Goal: Transaction & Acquisition: Purchase product/service

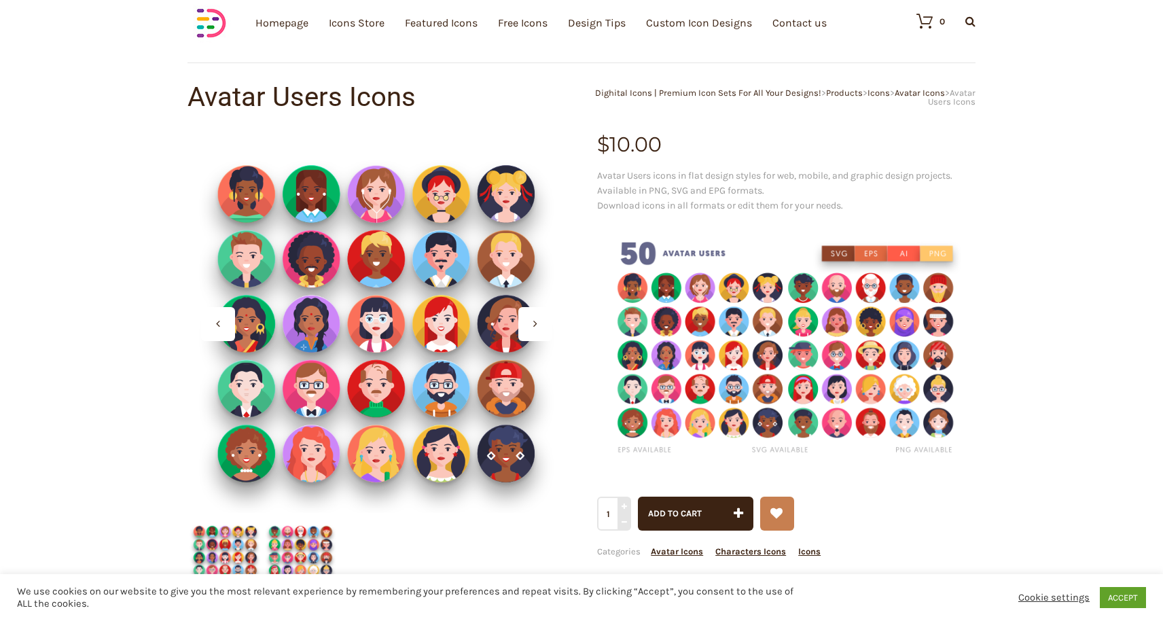
scroll to position [50, 0]
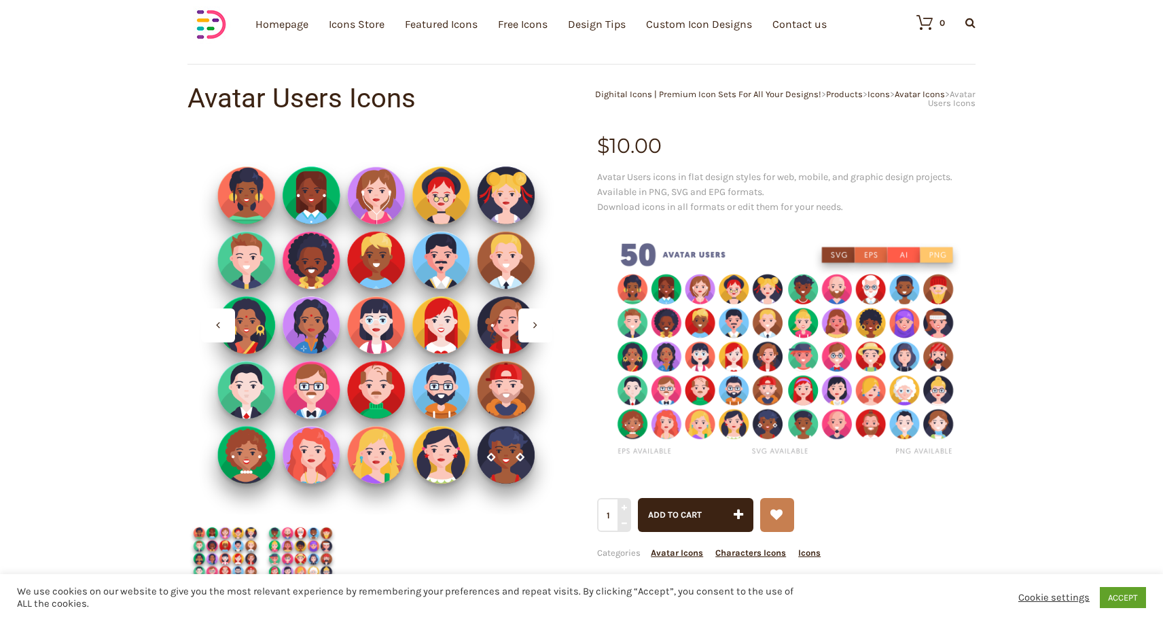
click at [534, 329] on icon at bounding box center [535, 324] width 4 height 11
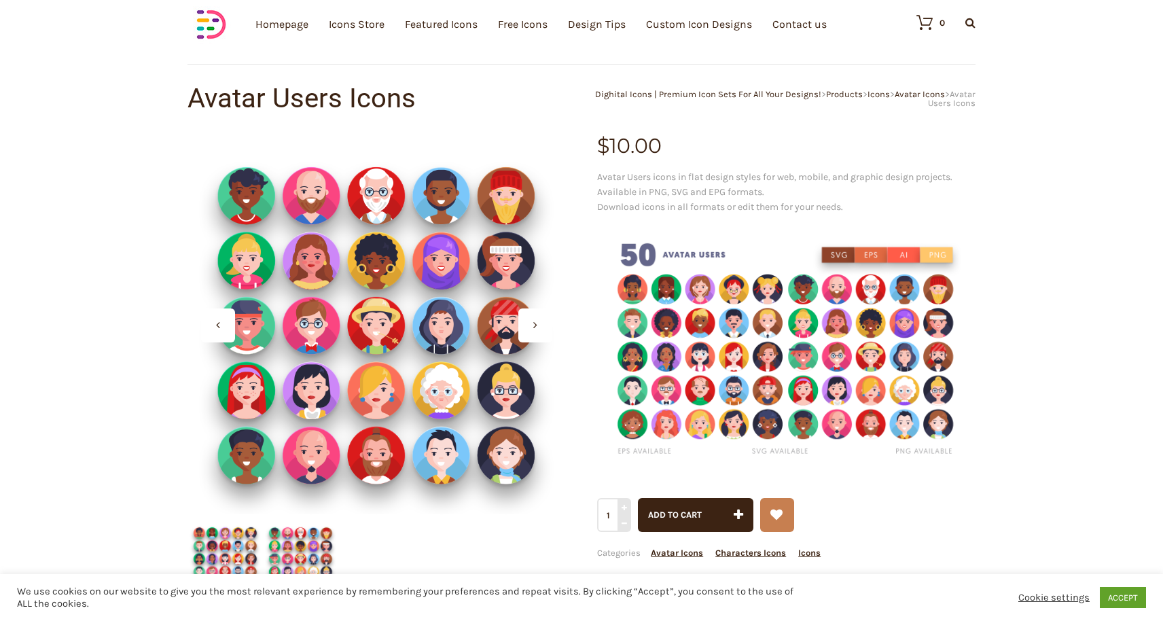
click at [534, 329] on icon at bounding box center [535, 324] width 4 height 11
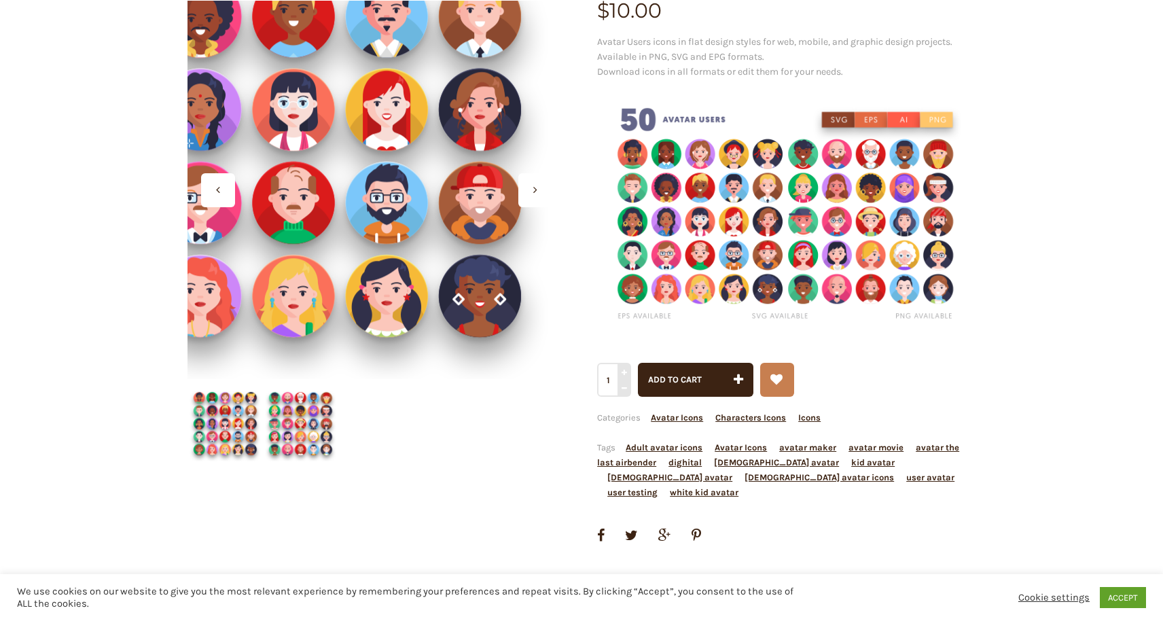
scroll to position [187, 0]
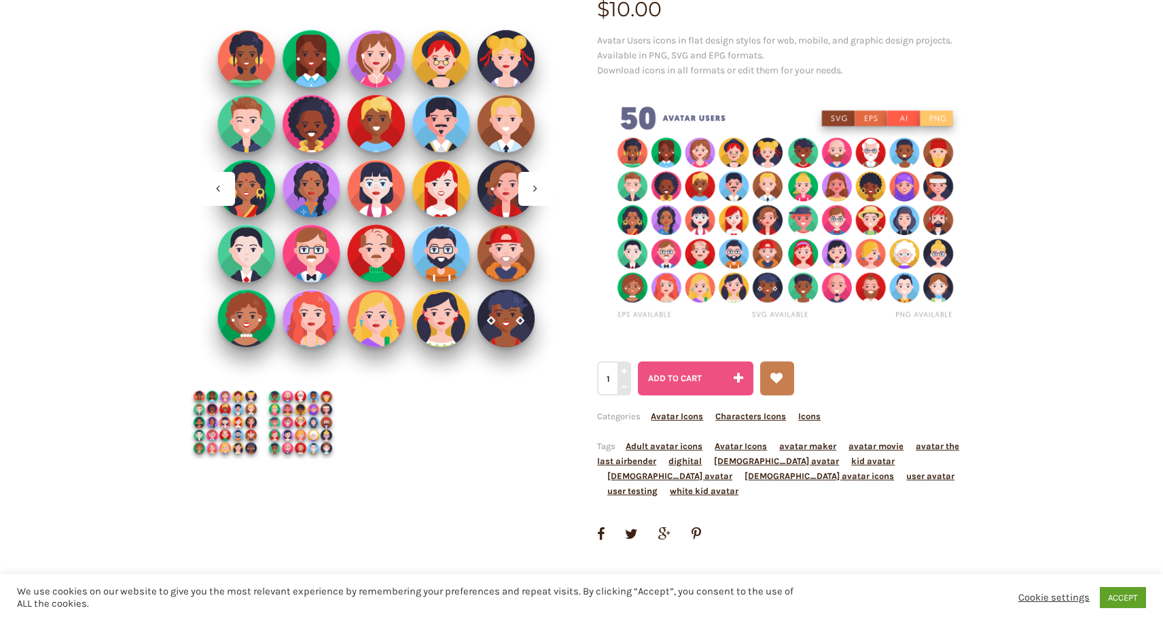
click at [697, 377] on span "Add to cart" at bounding box center [675, 378] width 54 height 10
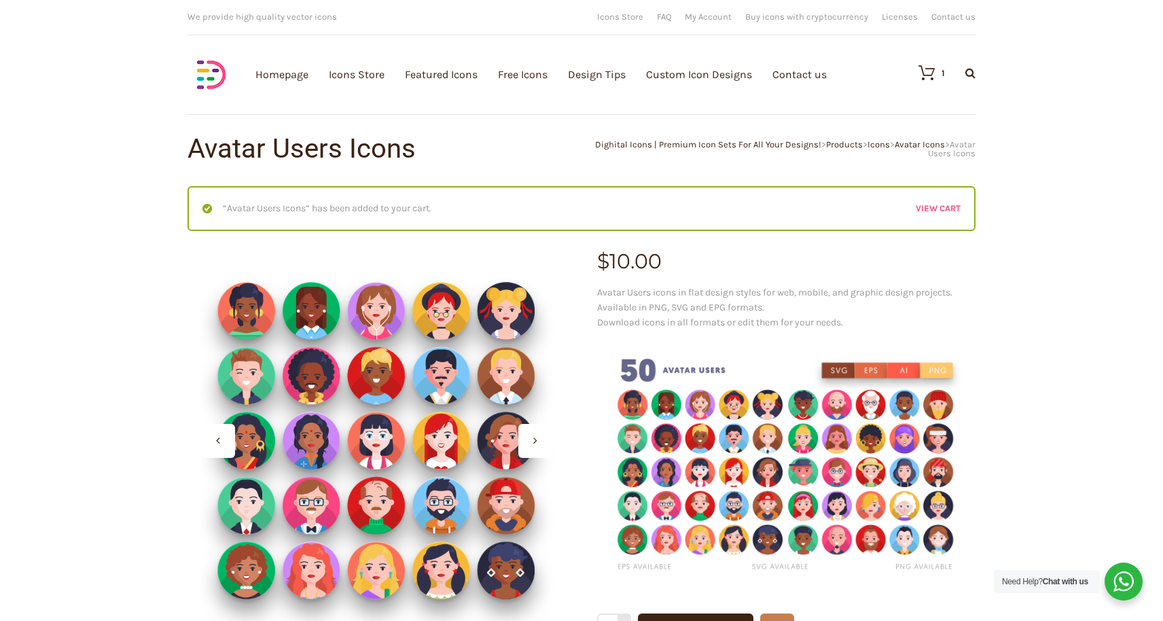
click at [940, 207] on link "View cart" at bounding box center [937, 208] width 45 height 15
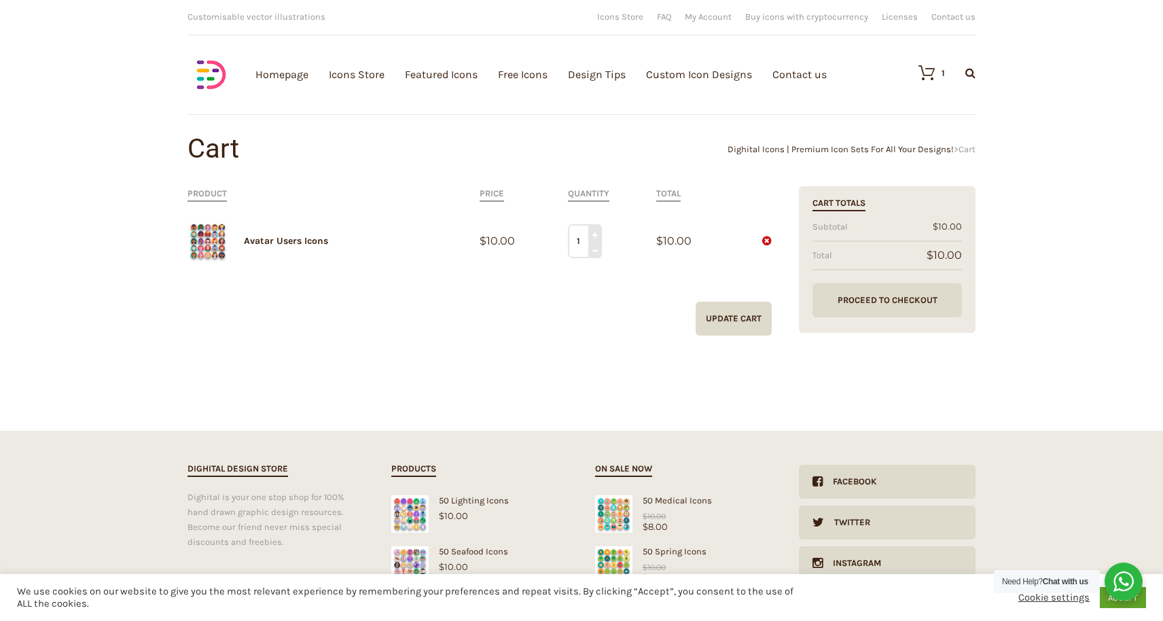
click at [873, 302] on link "Proceed to Checkout" at bounding box center [886, 300] width 149 height 34
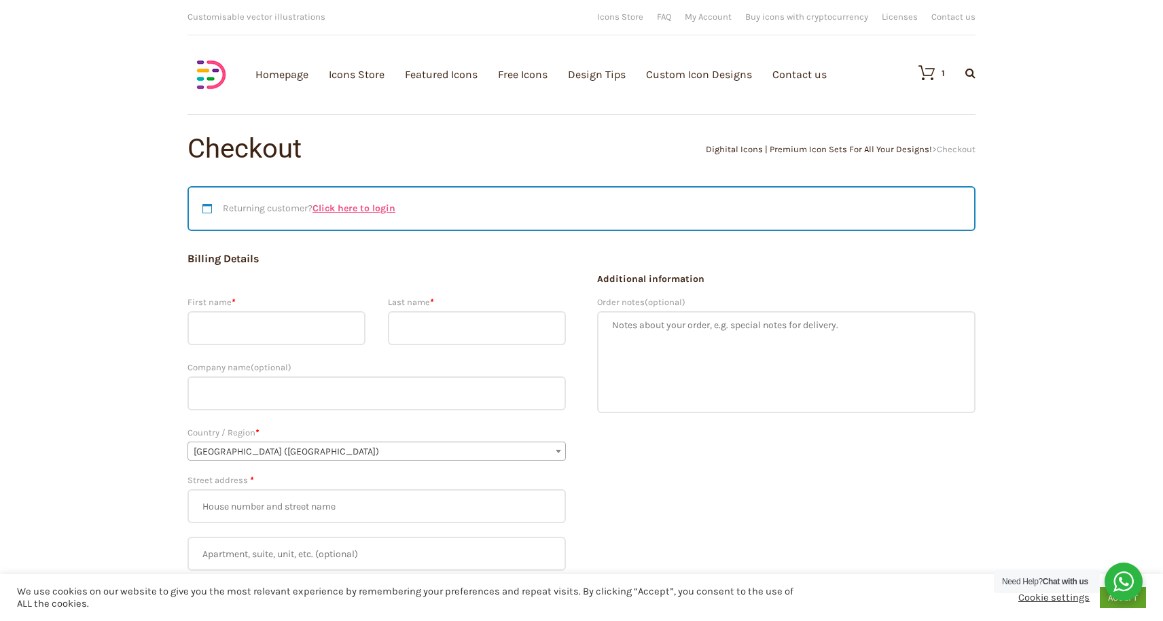
click at [351, 205] on link "Click here to login" at bounding box center [353, 208] width 83 height 12
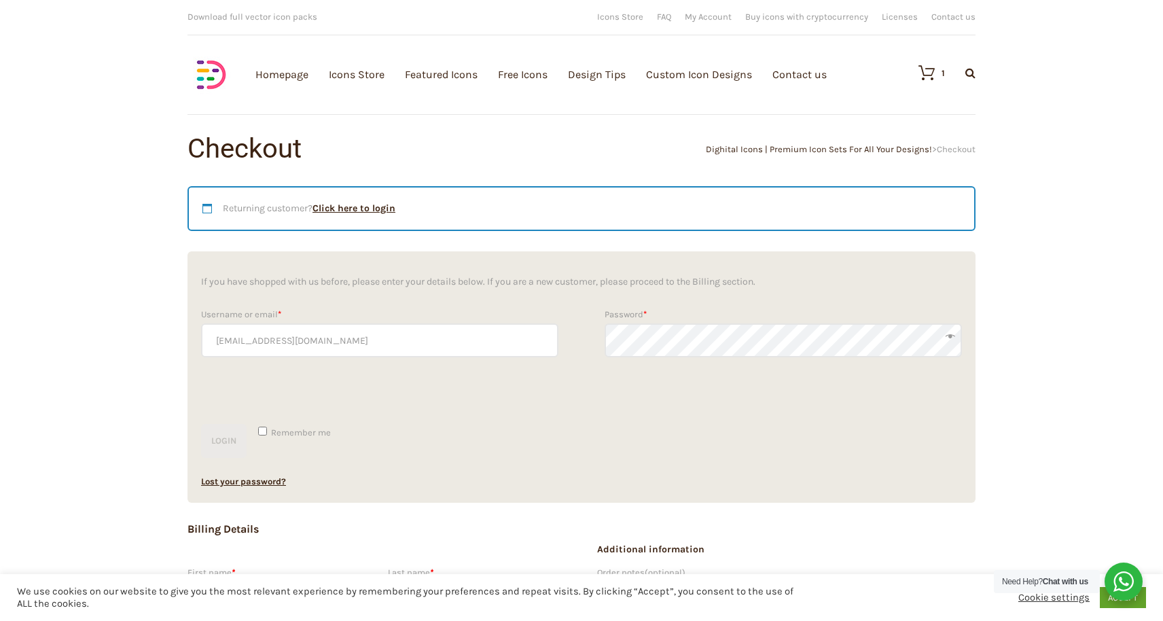
type input "jvhailevel@gmail.com"
click at [261, 434] on input "Remember me" at bounding box center [262, 431] width 9 height 9
checkbox input "true"
click at [229, 440] on button "Login" at bounding box center [224, 441] width 46 height 34
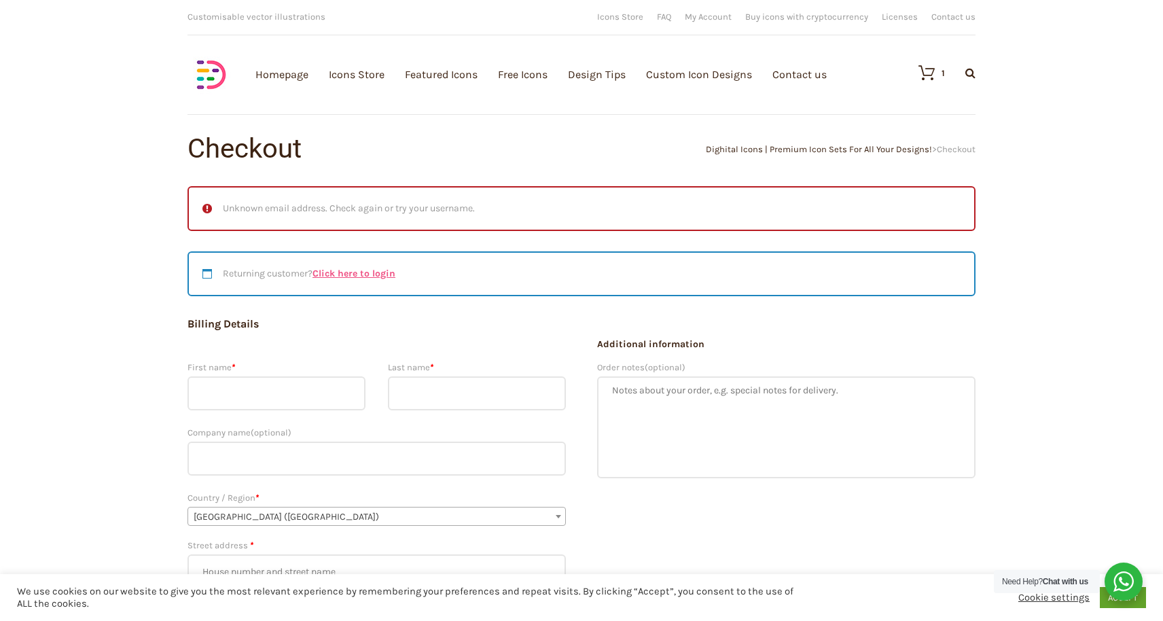
click at [365, 273] on link "Click here to login" at bounding box center [353, 274] width 83 height 12
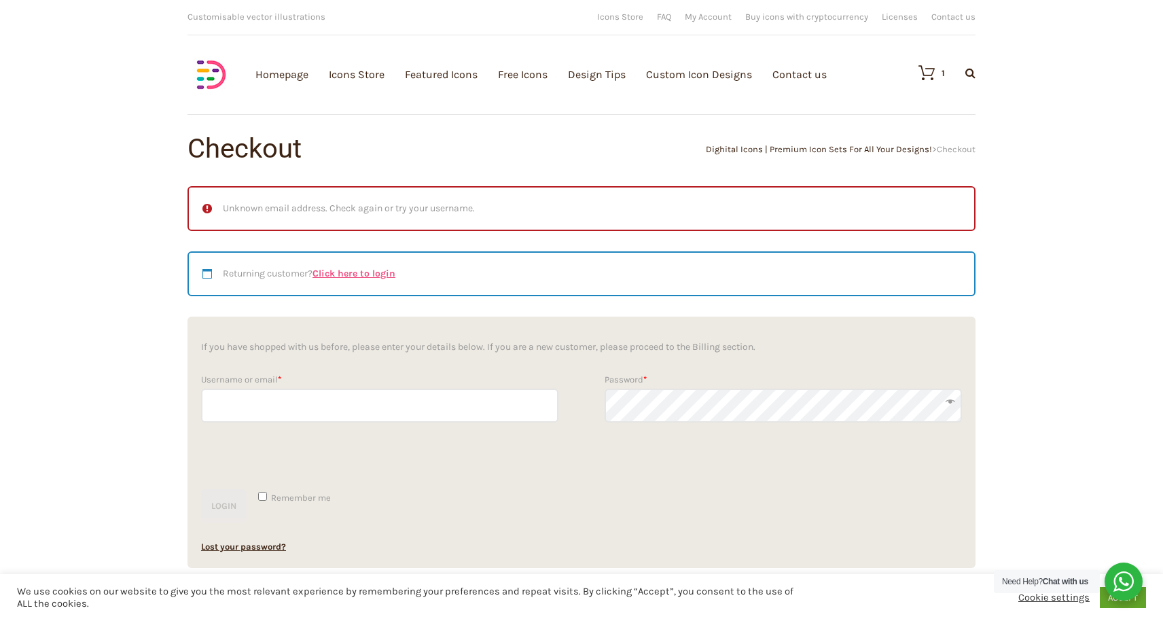
click at [358, 277] on link "Click here to login" at bounding box center [353, 274] width 83 height 12
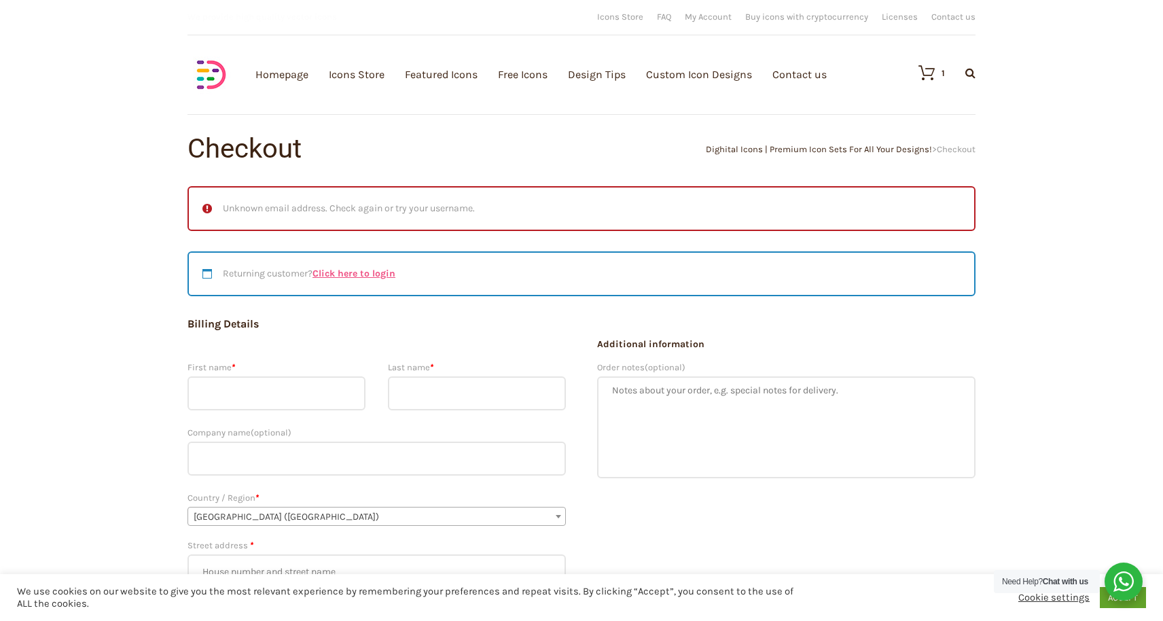
click at [350, 272] on link "Click here to login" at bounding box center [353, 274] width 83 height 12
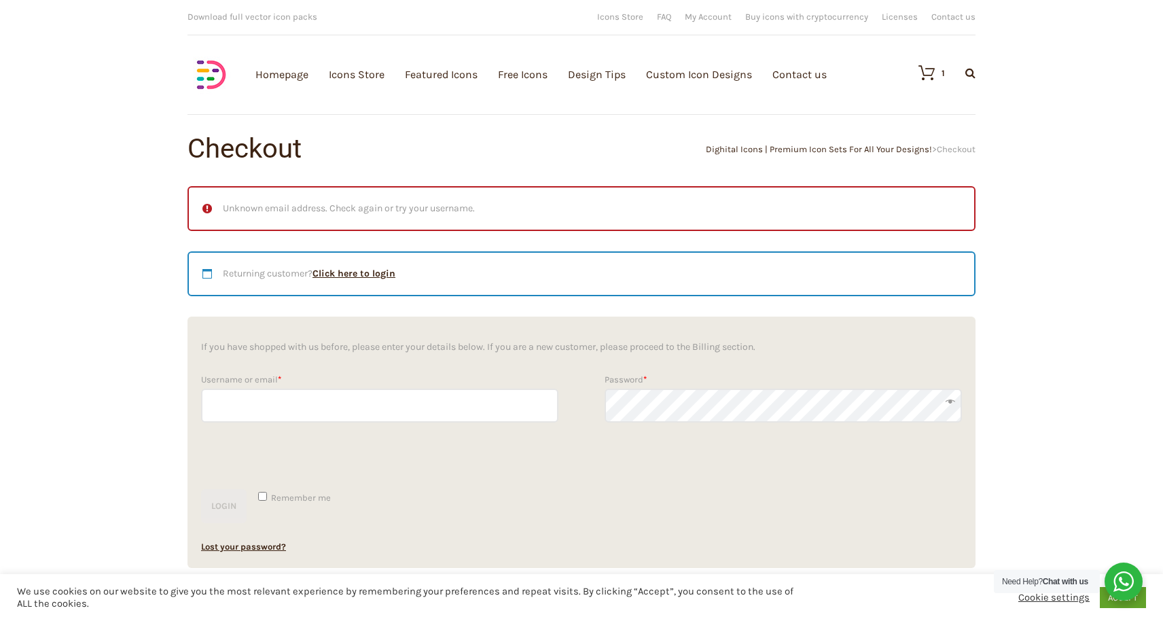
type input "jvhailevel@gmail.com"
click at [262, 496] on input "Remember me" at bounding box center [262, 496] width 9 height 9
checkbox input "true"
click at [230, 508] on button "Login" at bounding box center [224, 506] width 46 height 34
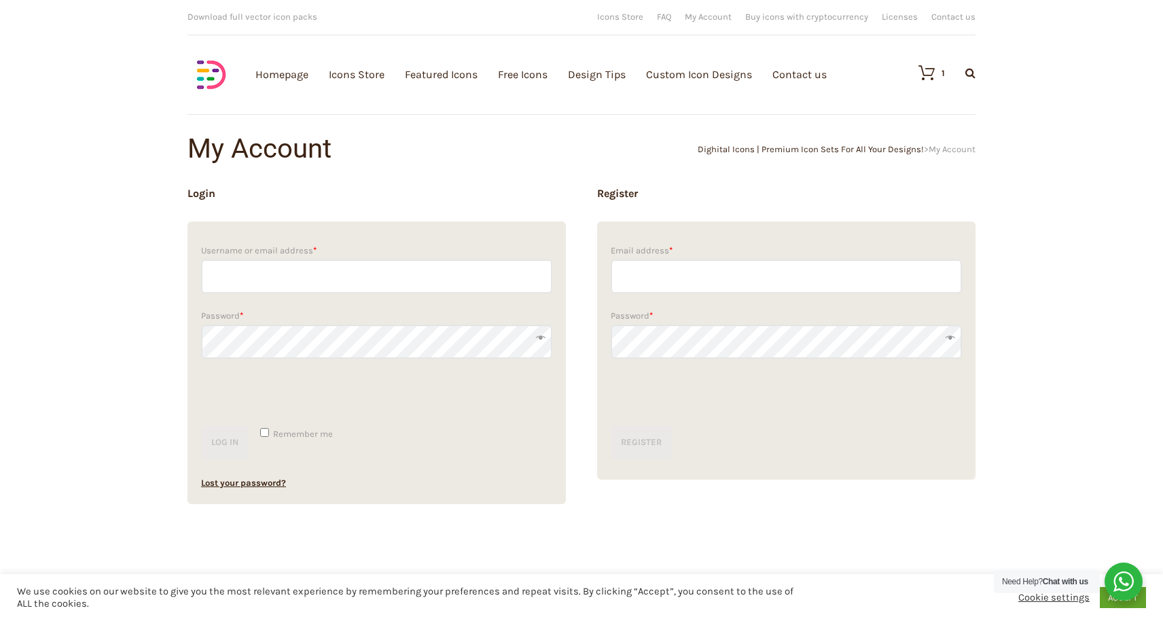
click at [678, 274] on input "Email address *" at bounding box center [786, 276] width 351 height 34
type input "[EMAIL_ADDRESS][DOMAIN_NAME]"
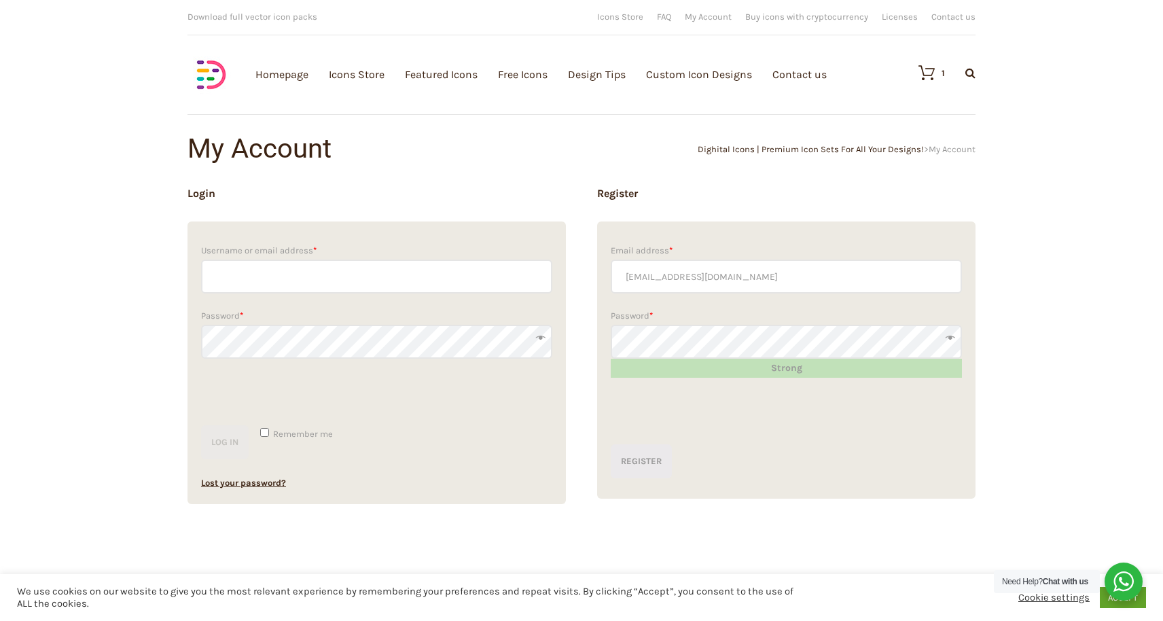
click at [875, 473] on p "Register" at bounding box center [786, 461] width 351 height 48
click at [636, 460] on button "Register" at bounding box center [641, 461] width 61 height 34
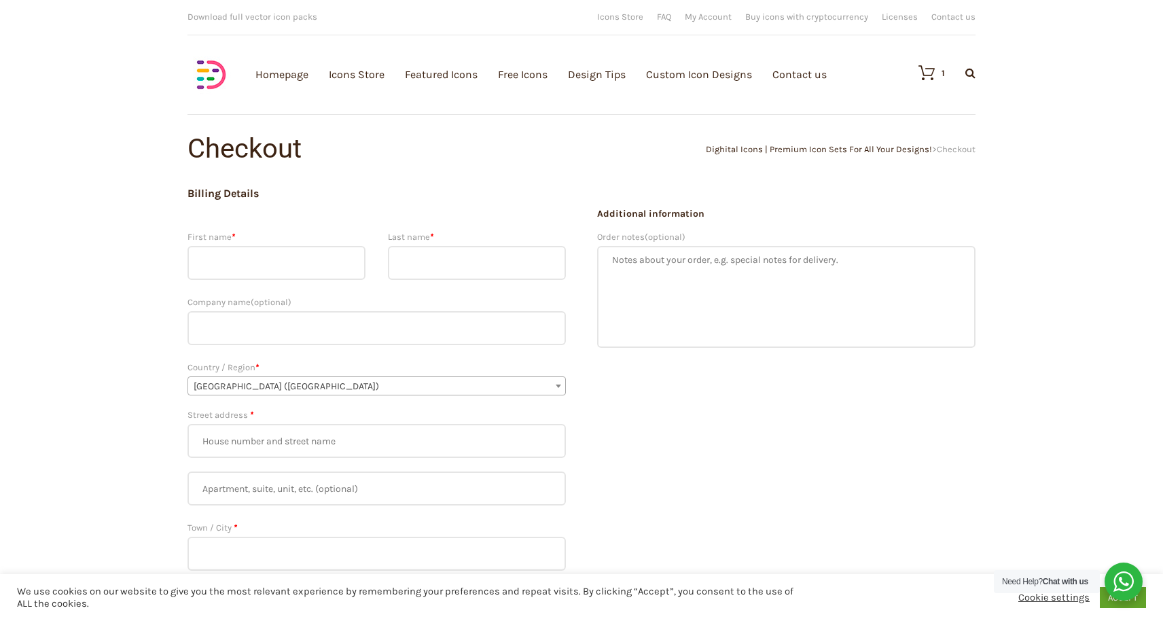
click at [228, 257] on input "First name *" at bounding box center [276, 263] width 178 height 34
type input "Bezawit"
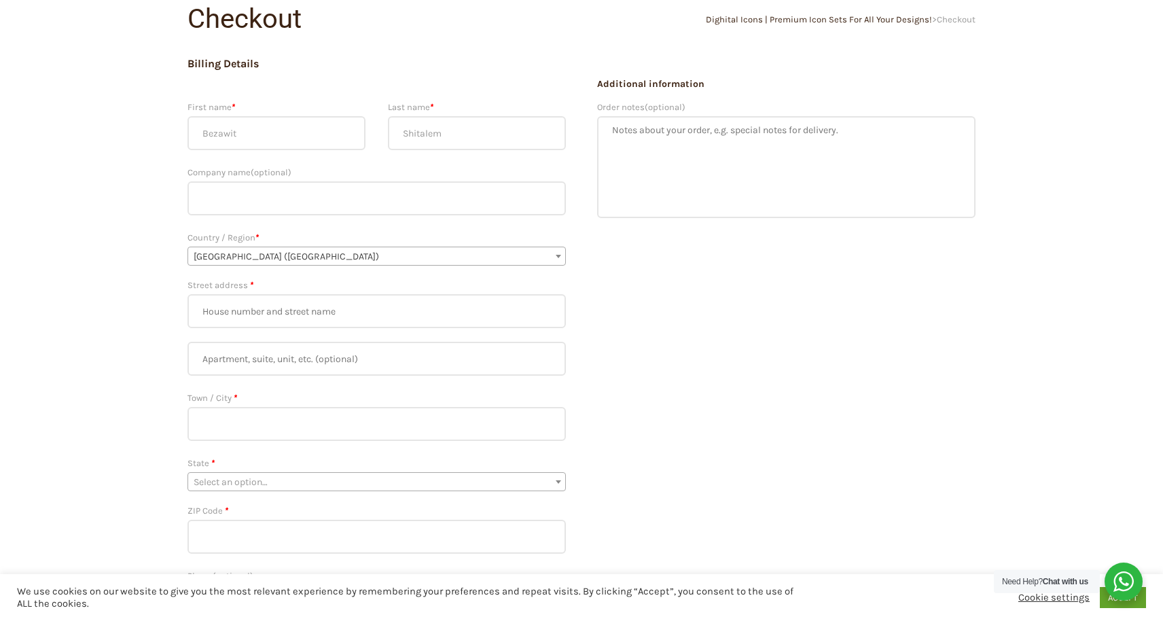
scroll to position [139, 0]
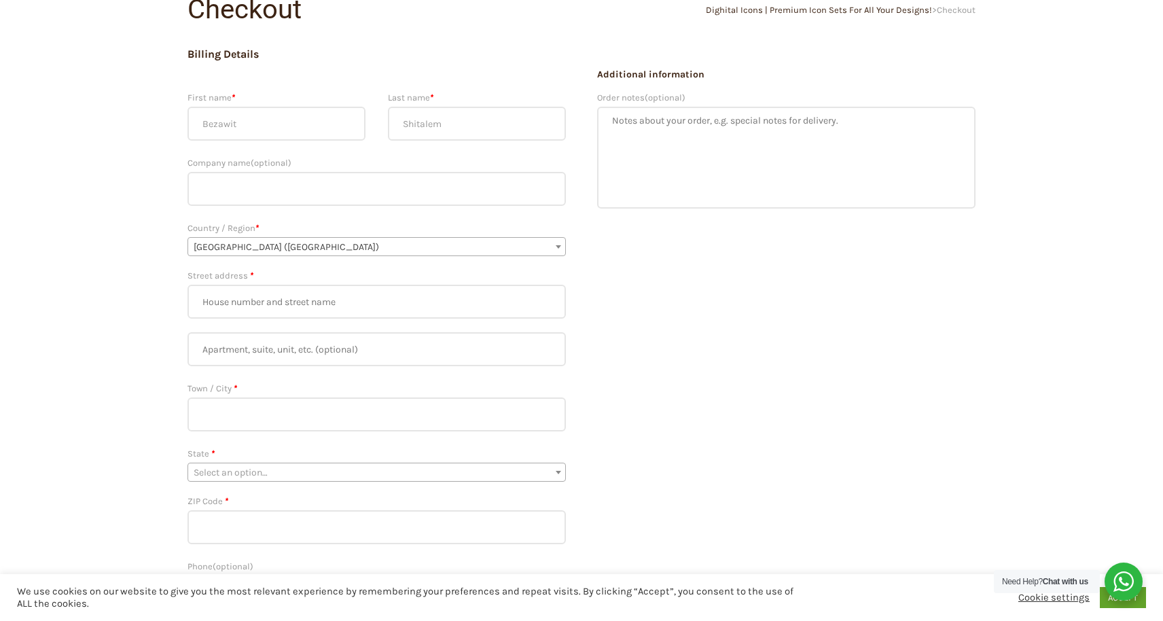
type input "Shitalem"
click at [265, 249] on span "United States (US)" at bounding box center [376, 247] width 377 height 19
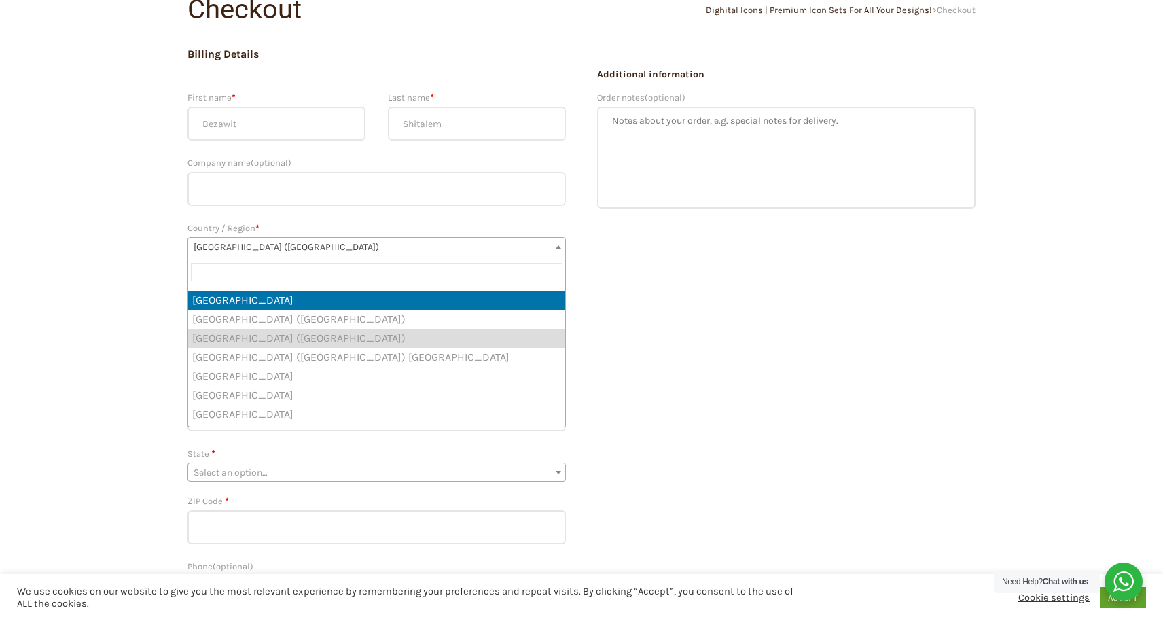
click at [242, 278] on input "text" at bounding box center [376, 272] width 371 height 18
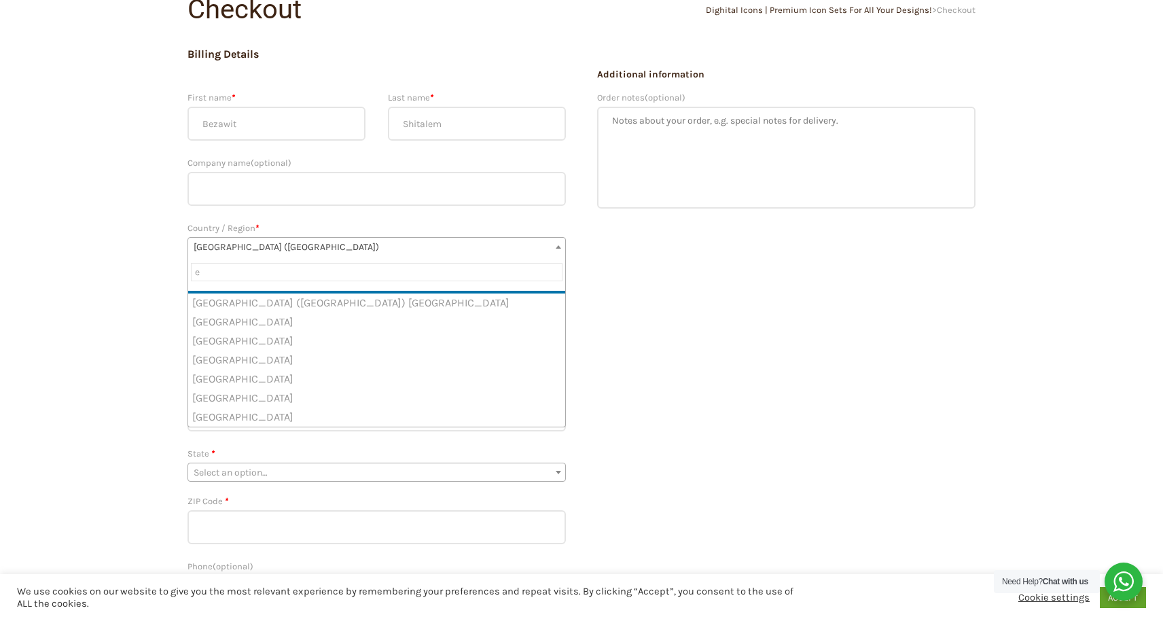
scroll to position [0, 0]
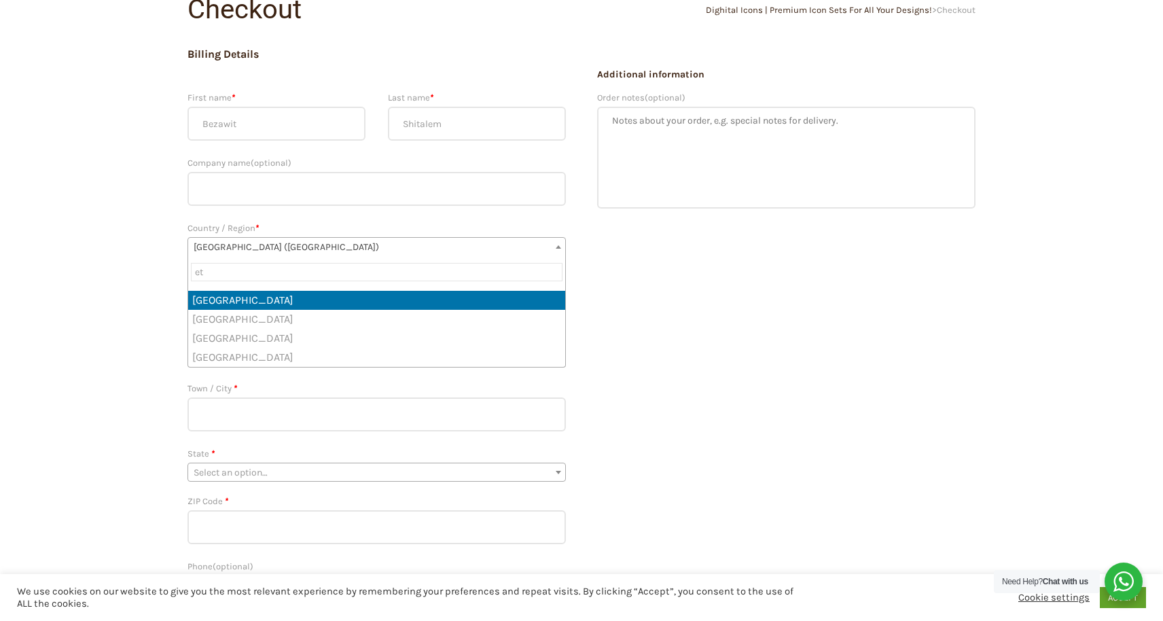
type input "et"
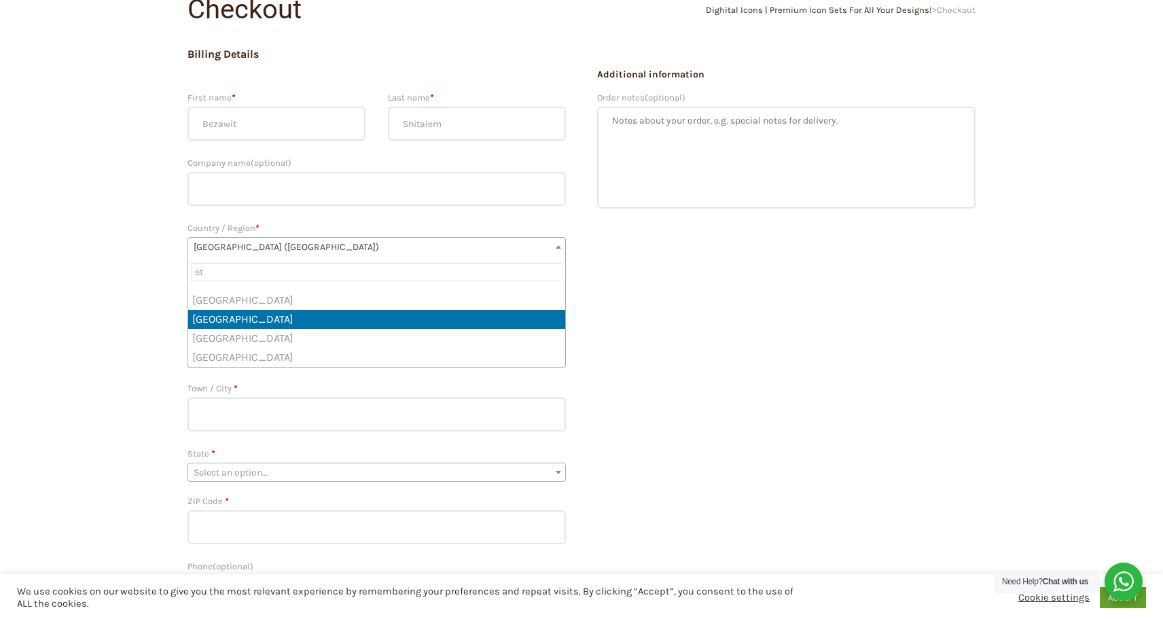
select select "ET"
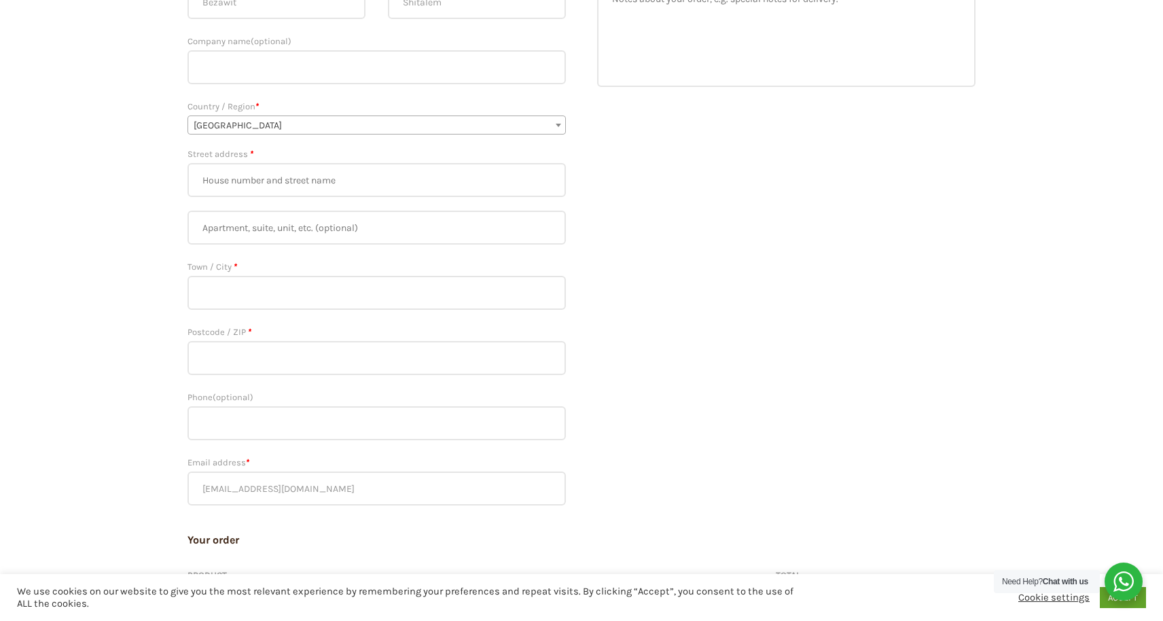
scroll to position [264, 0]
type input "[GEOGRAPHIC_DATA]"
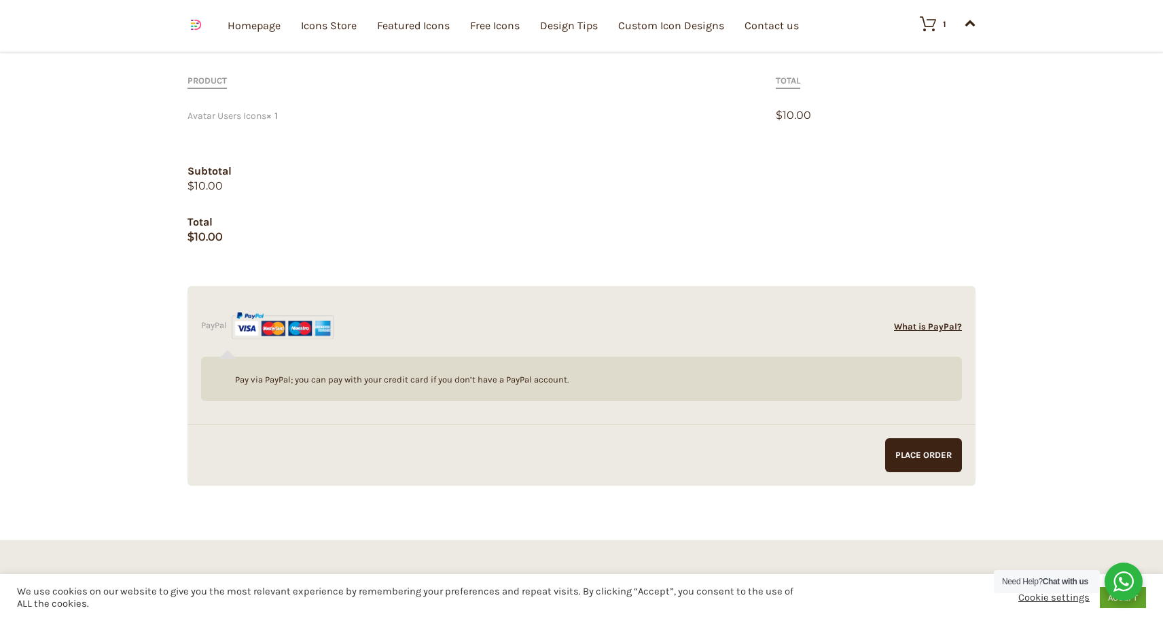
scroll to position [767, 0]
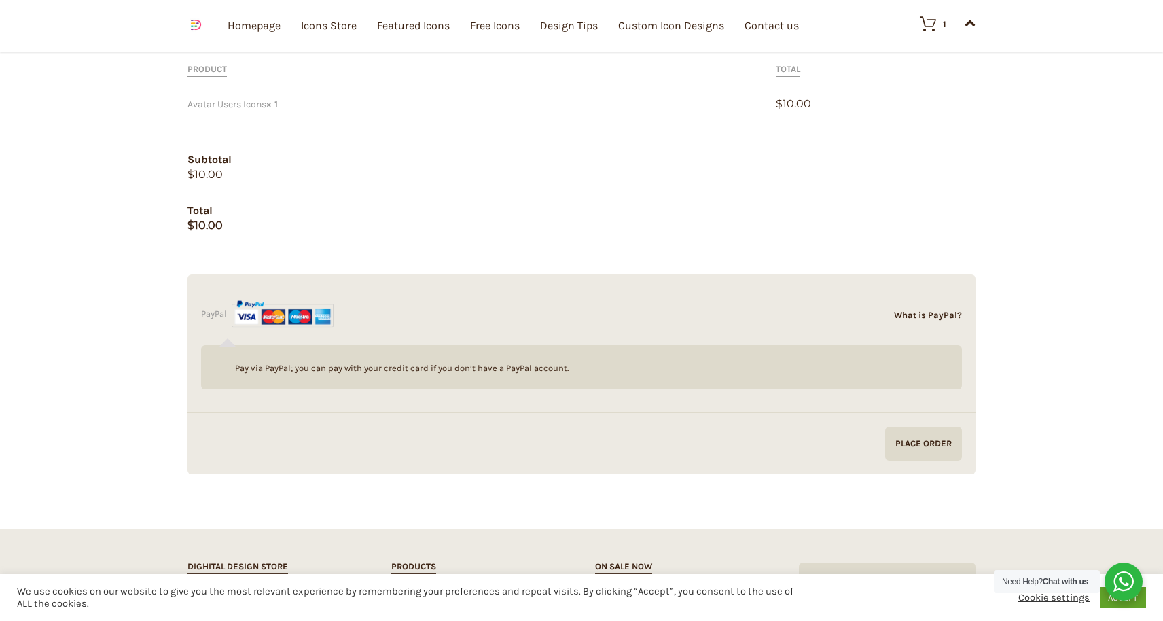
type input "0000"
click at [936, 448] on input "Proceed to PayPal" at bounding box center [923, 444] width 77 height 34
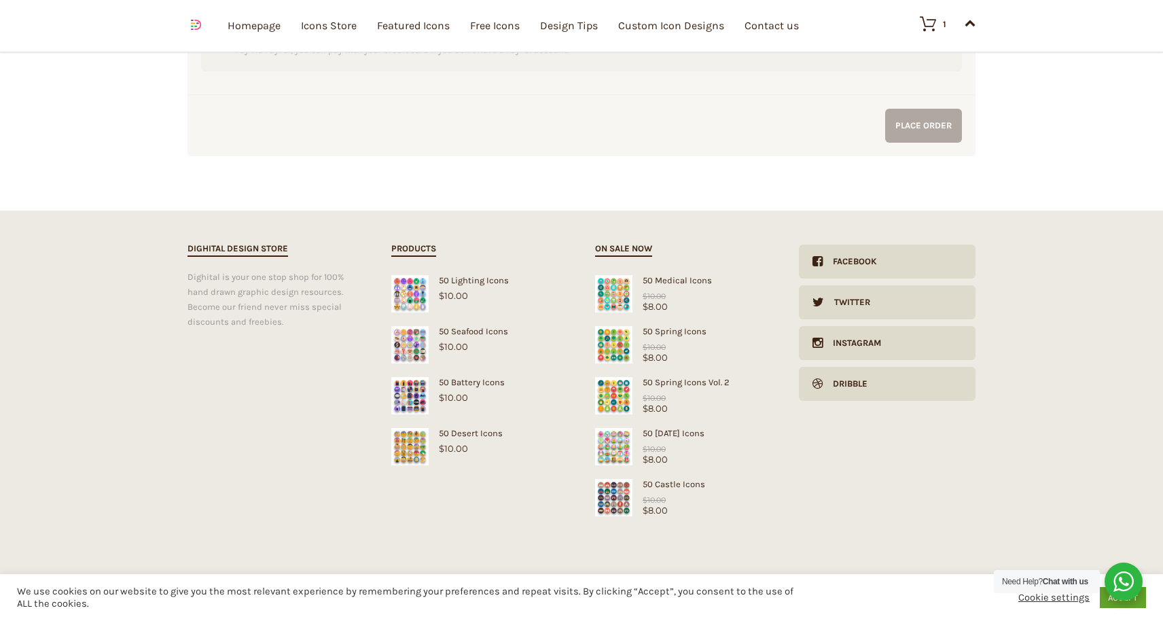
scroll to position [1085, 0]
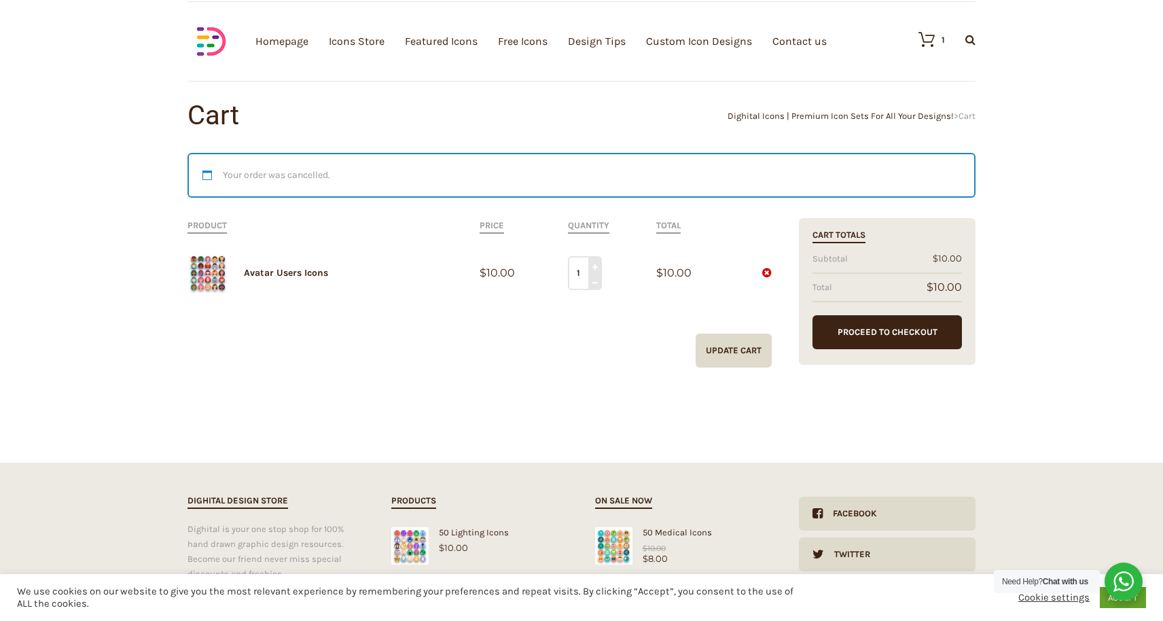
scroll to position [34, 0]
click at [916, 336] on link "Proceed to Checkout" at bounding box center [886, 331] width 149 height 34
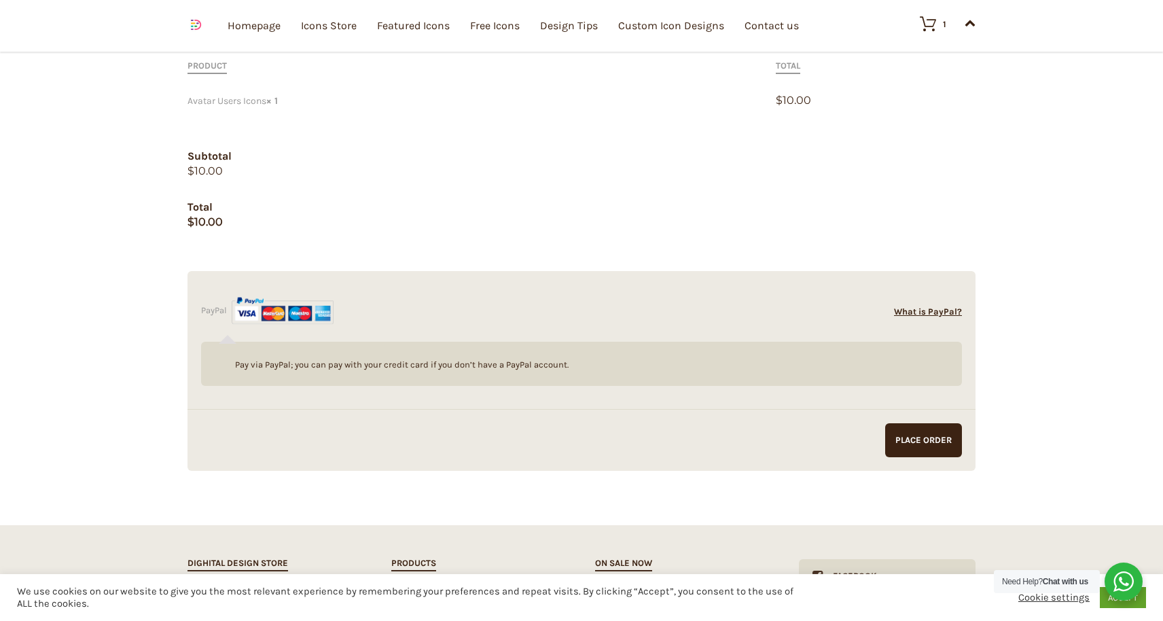
scroll to position [779, 0]
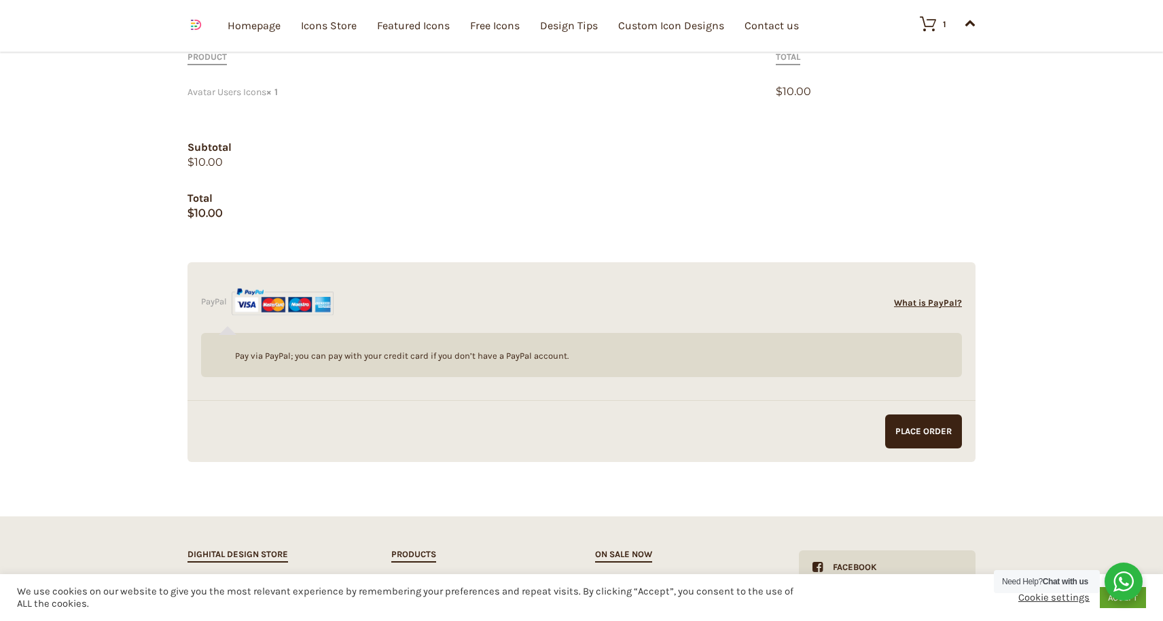
click at [213, 302] on label "PayPal What is PayPal?" at bounding box center [267, 301] width 132 height 10
click at [0, 0] on input "PayPal What is PayPal?" at bounding box center [0, 0] width 0 height 0
click at [253, 305] on img at bounding box center [283, 301] width 103 height 35
click at [0, 0] on input "PayPal What is PayPal?" at bounding box center [0, 0] width 0 height 0
click at [283, 304] on img at bounding box center [283, 301] width 103 height 35
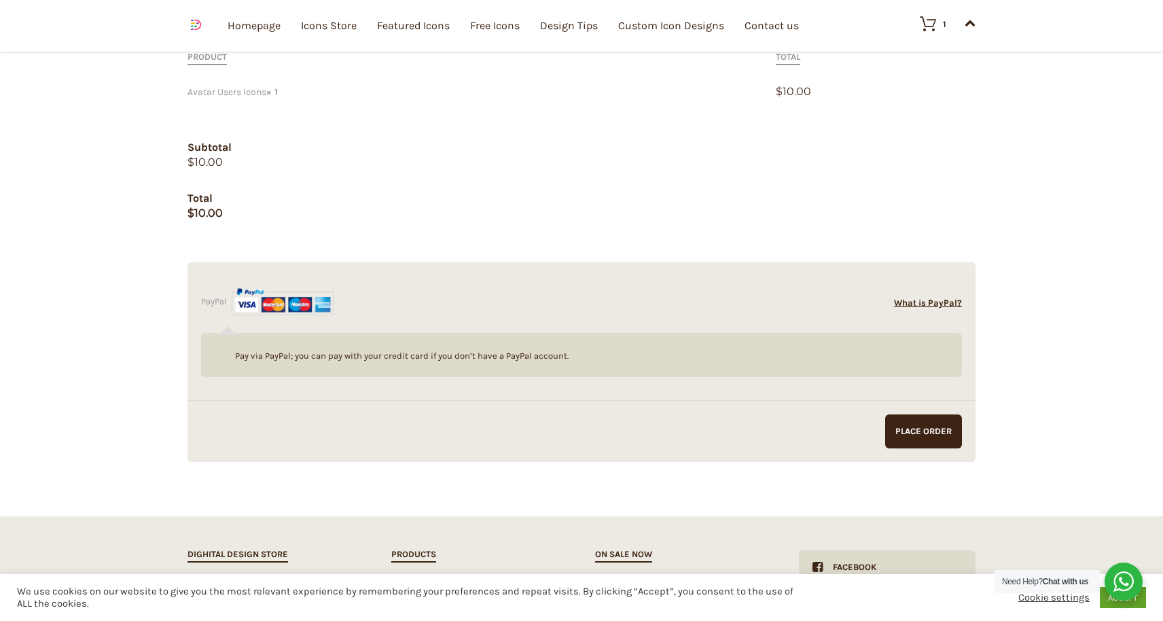
click at [0, 0] on input "PayPal What is PayPal?" at bounding box center [0, 0] width 0 height 0
click at [283, 304] on img at bounding box center [283, 301] width 103 height 35
click at [0, 0] on input "PayPal What is PayPal?" at bounding box center [0, 0] width 0 height 0
click at [225, 333] on div "Pay via PayPal; you can pay with your credit card if you don’t have a PayPal ac…" at bounding box center [581, 355] width 761 height 44
click at [232, 299] on label "PayPal What is PayPal?" at bounding box center [267, 301] width 132 height 10
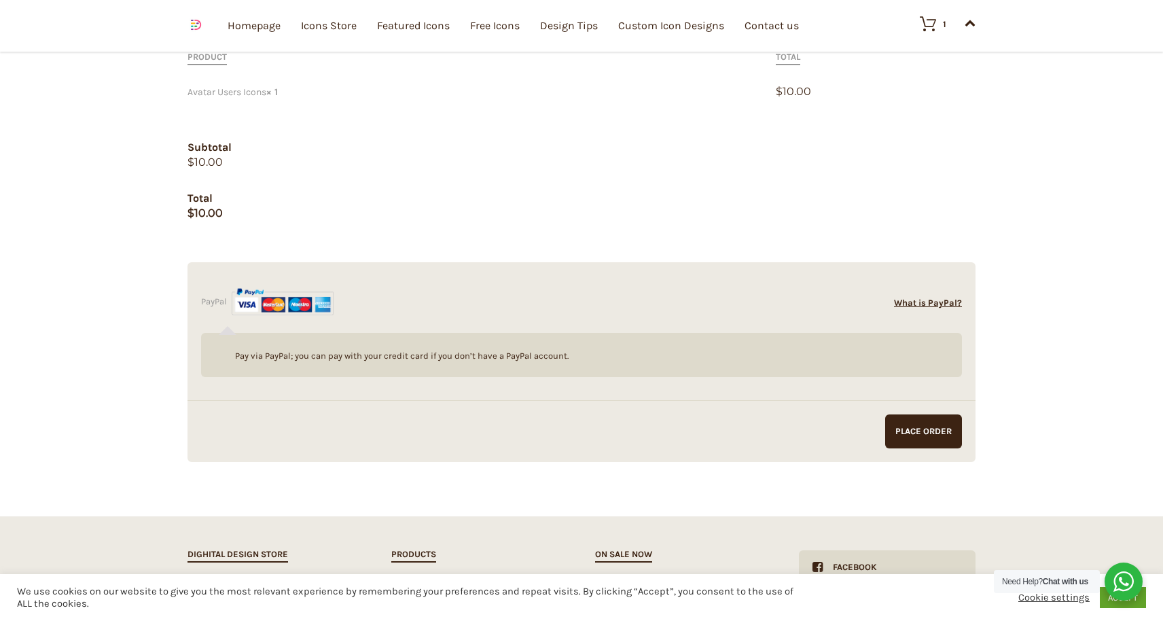
click at [0, 0] on input "PayPal What is PayPal?" at bounding box center [0, 0] width 0 height 0
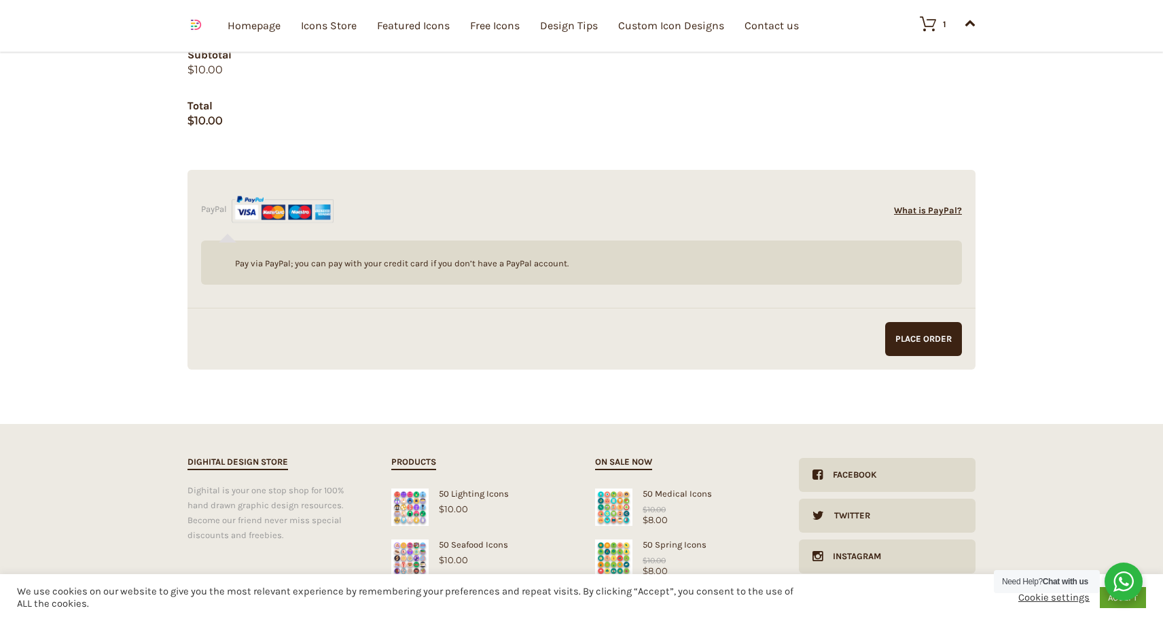
scroll to position [863, 0]
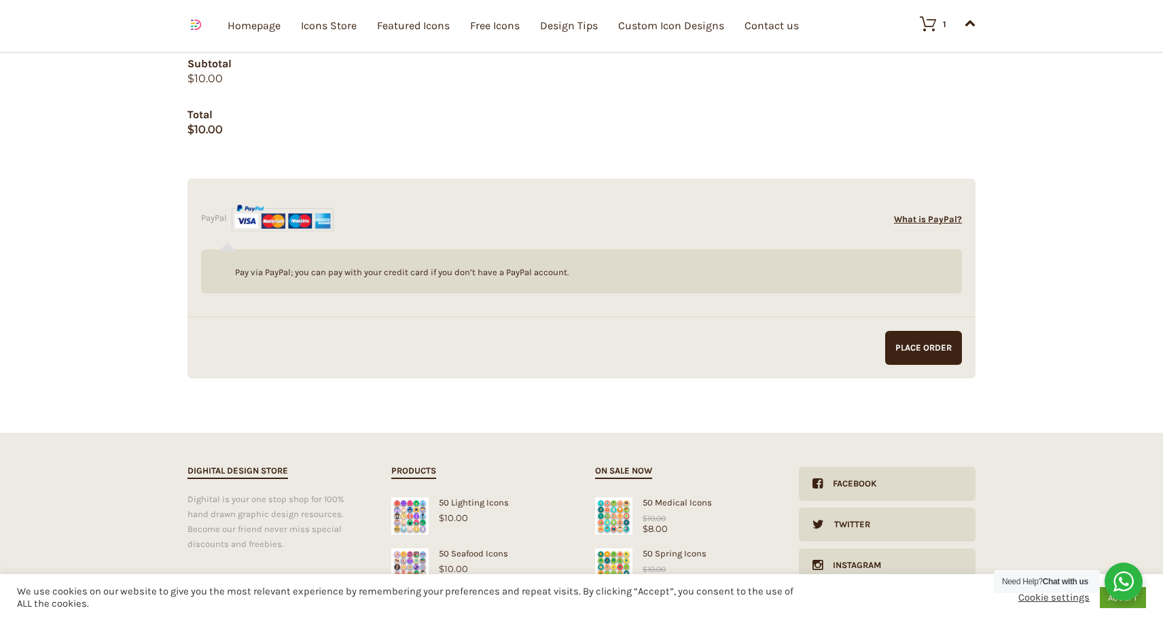
click at [213, 211] on li "PayPal What is PayPal? Pay via PayPal; you can pay with your credit card if you…" at bounding box center [581, 248] width 769 height 92
click at [450, 274] on p "Pay via PayPal; you can pay with your credit card if you don’t have a PayPal ac…" at bounding box center [581, 272] width 733 height 15
click at [405, 268] on p "Pay via PayPal; you can pay with your credit card if you don’t have a PayPal ac…" at bounding box center [581, 272] width 733 height 15
click at [313, 221] on img at bounding box center [283, 217] width 103 height 35
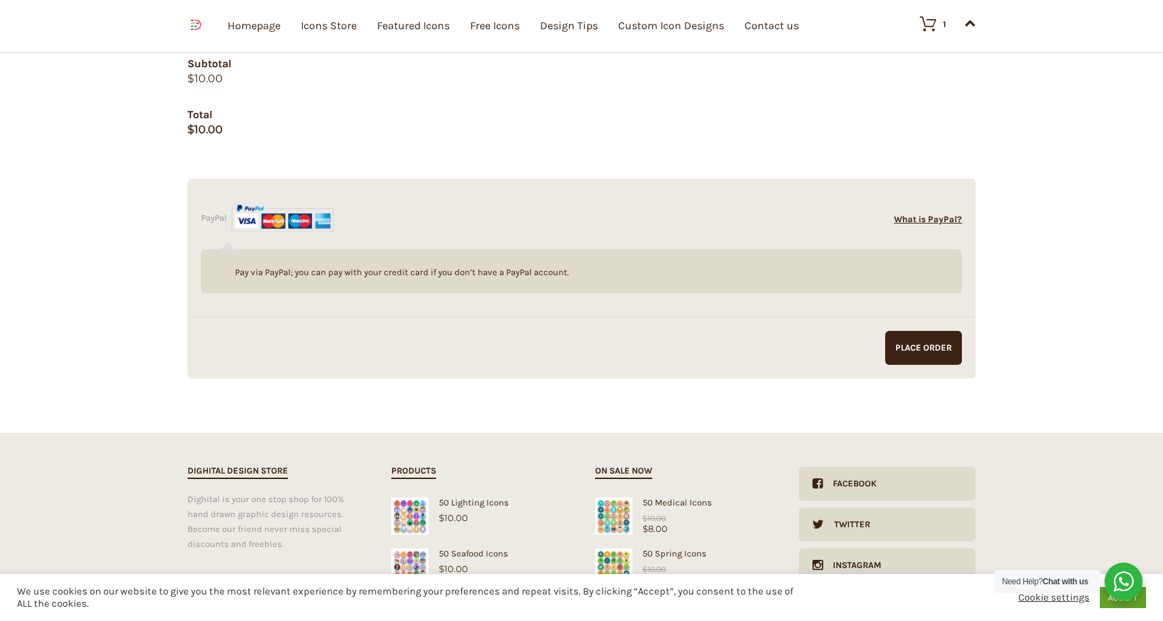
click at [0, 0] on input "PayPal What is PayPal?" at bounding box center [0, 0] width 0 height 0
click at [281, 228] on img at bounding box center [283, 217] width 103 height 35
click at [0, 0] on input "PayPal What is PayPal?" at bounding box center [0, 0] width 0 height 0
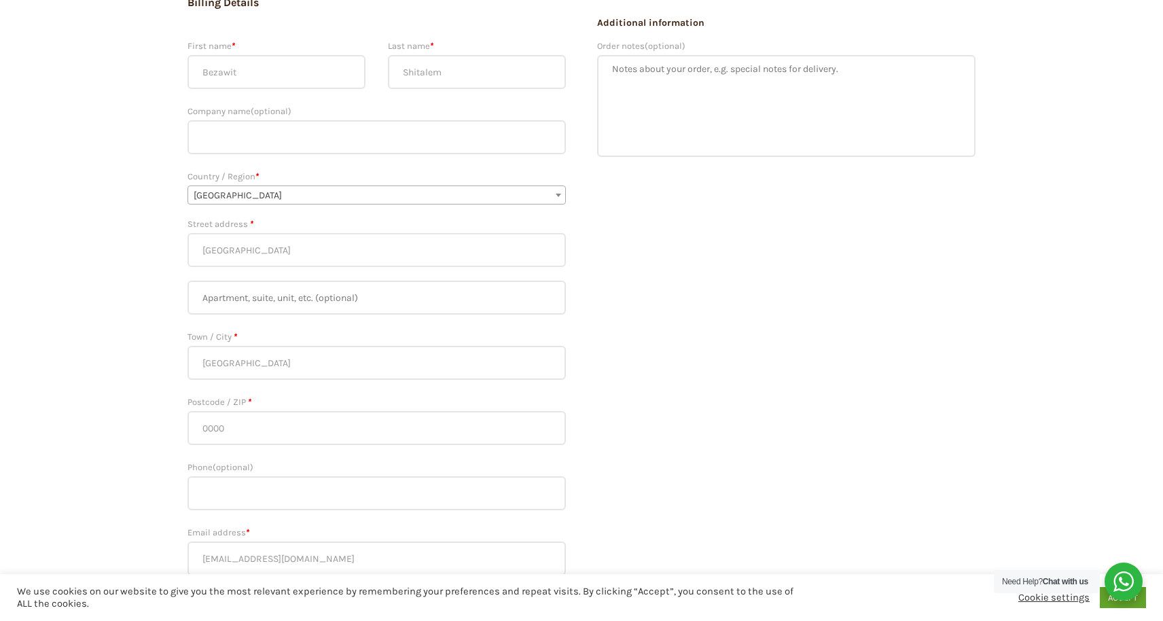
scroll to position [187, 0]
type input "[GEOGRAPHIC_DATA]"
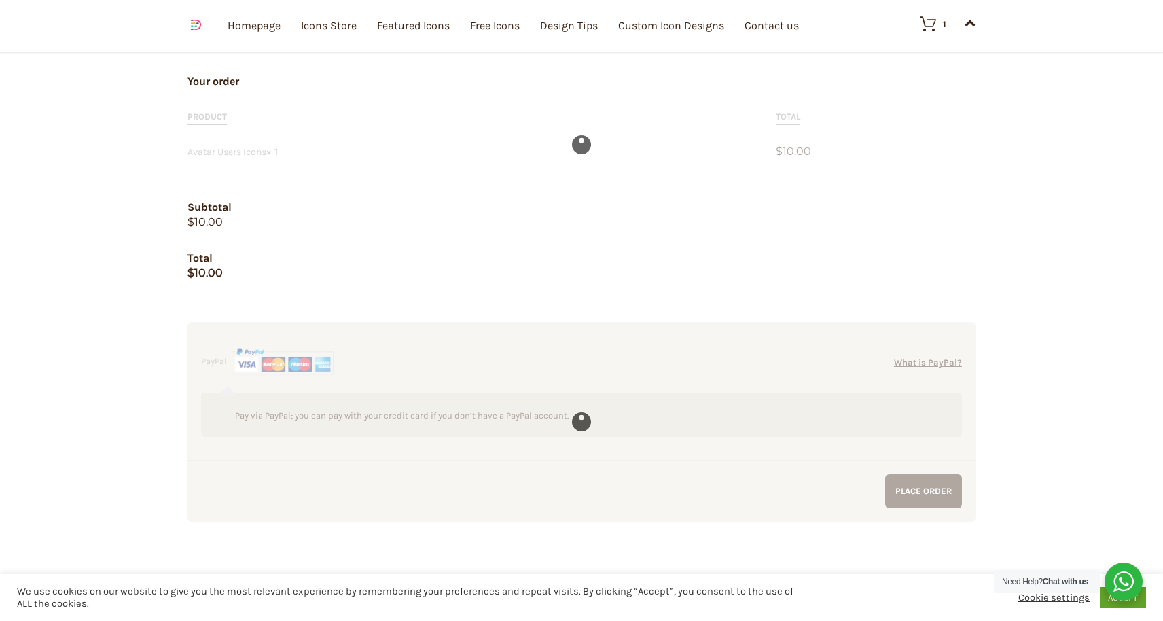
scroll to position [723, 0]
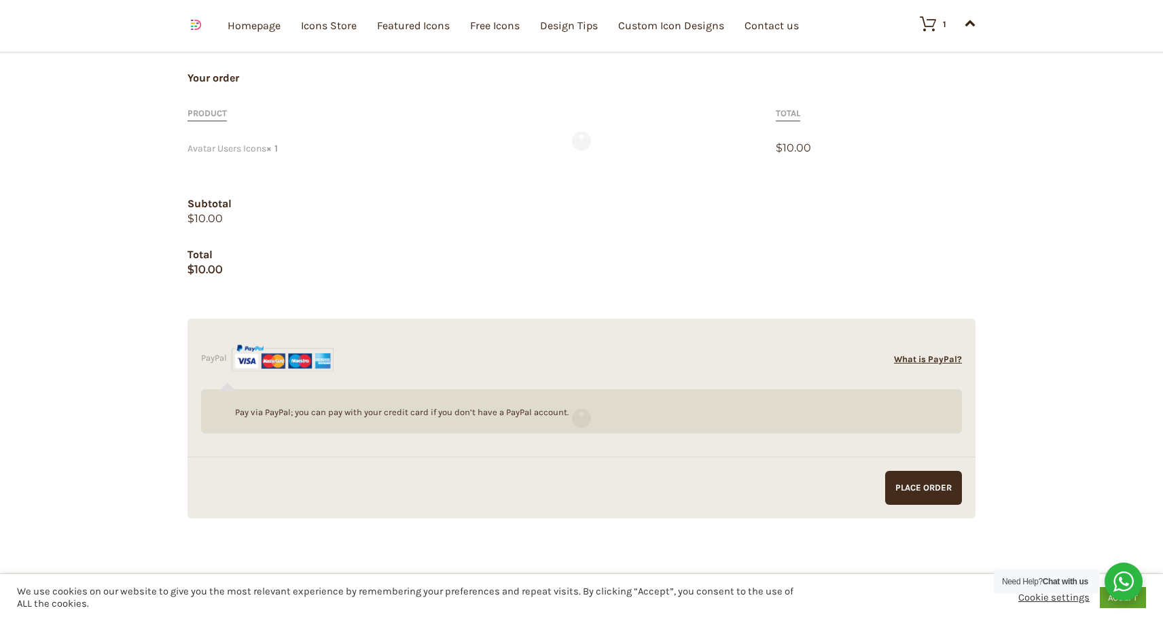
click at [933, 492] on input "Proceed to PayPal" at bounding box center [923, 488] width 77 height 34
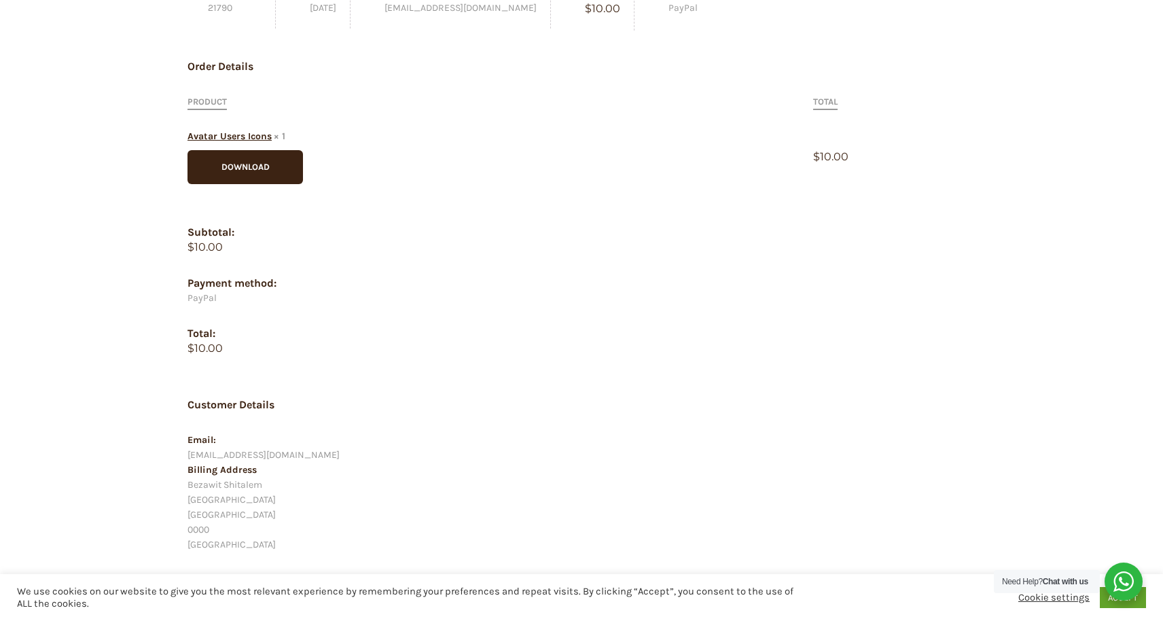
scroll to position [217, 0]
click at [236, 160] on link "Download" at bounding box center [244, 167] width 115 height 34
